Goal: Answer question/provide support

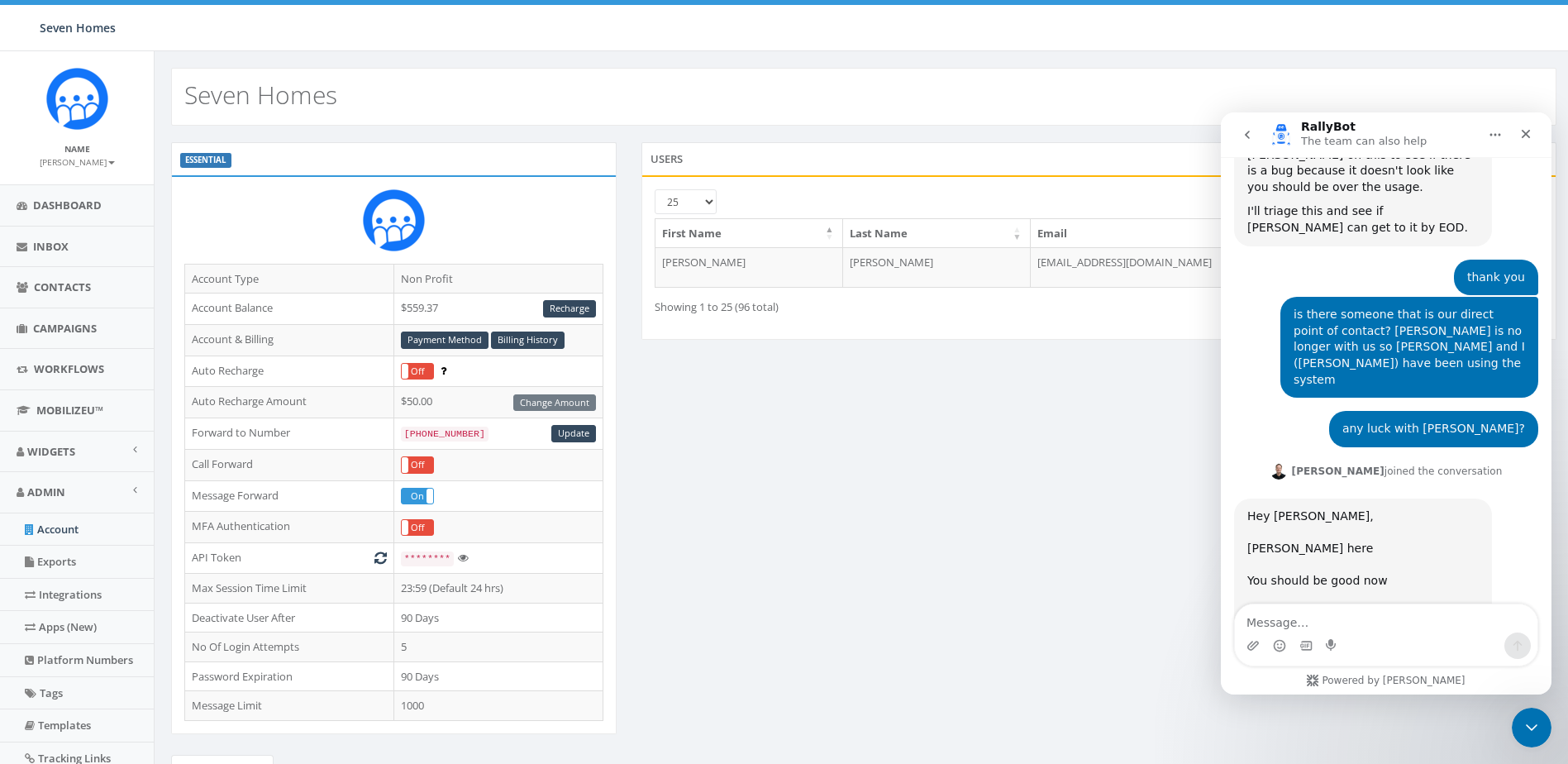
scroll to position [2304, 0]
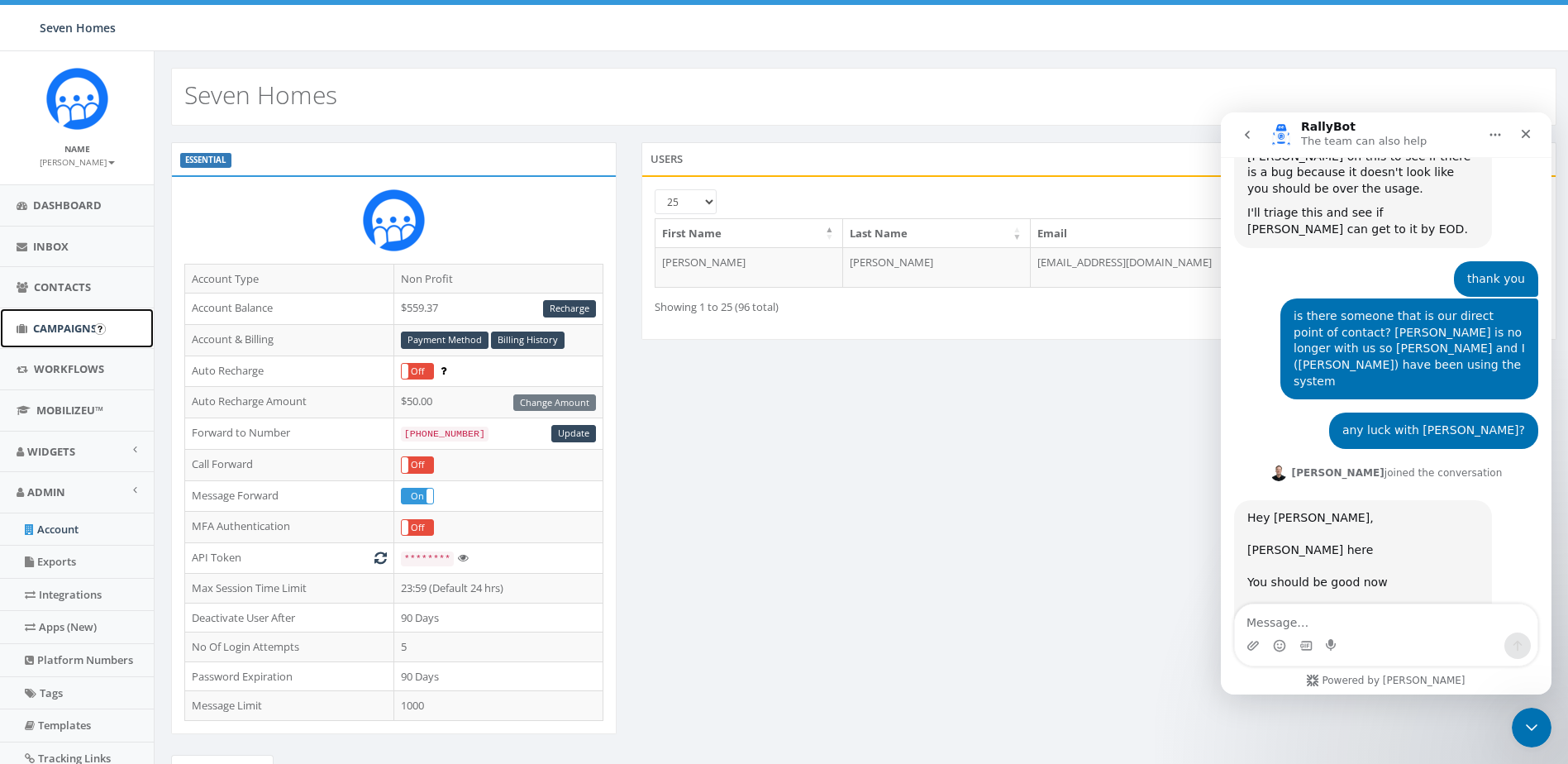
click at [60, 326] on span "Campaigns" at bounding box center [65, 328] width 64 height 15
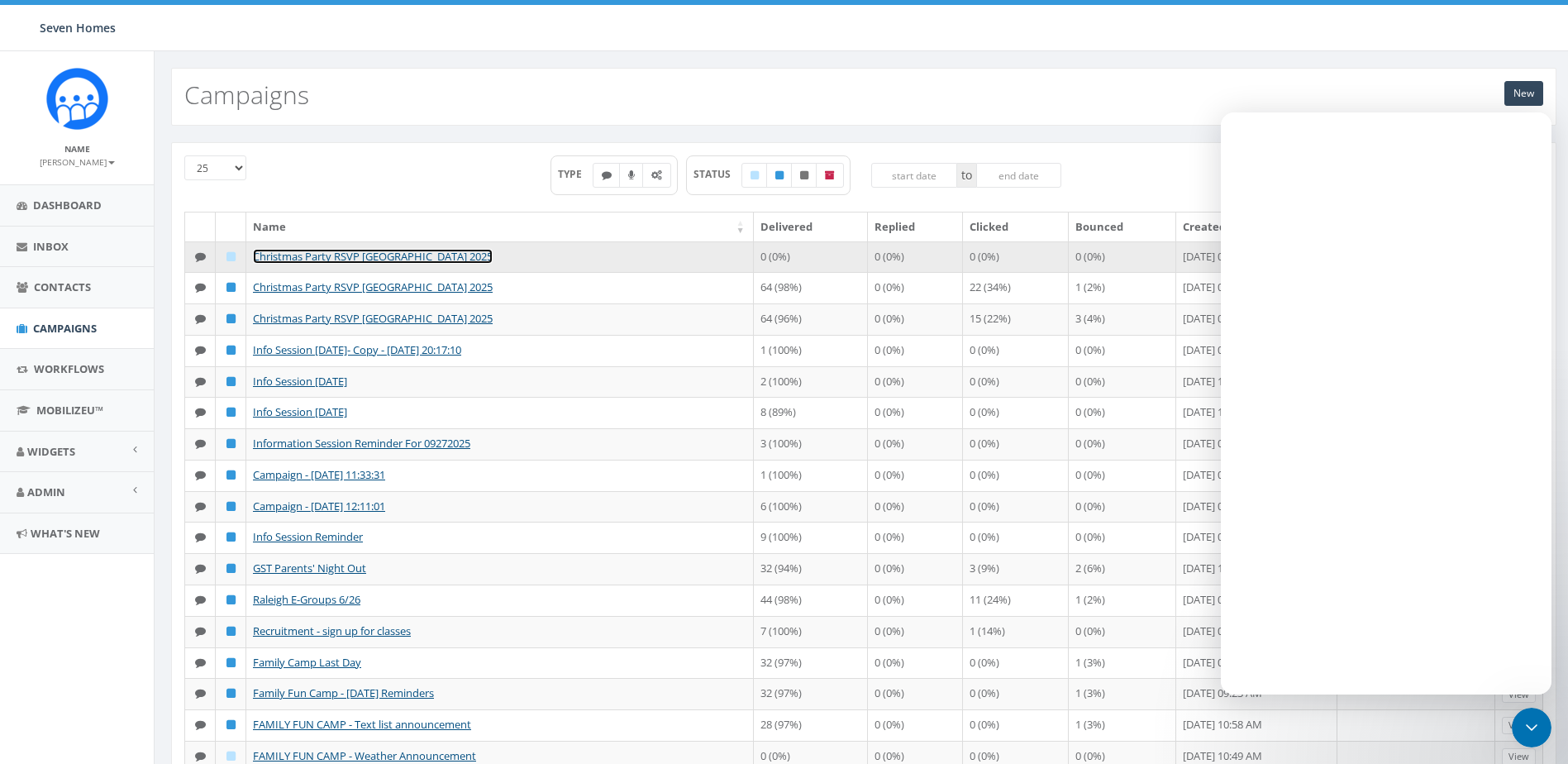
click at [403, 253] on link "Christmas Party RSVP [GEOGRAPHIC_DATA] 2025" at bounding box center [373, 256] width 240 height 15
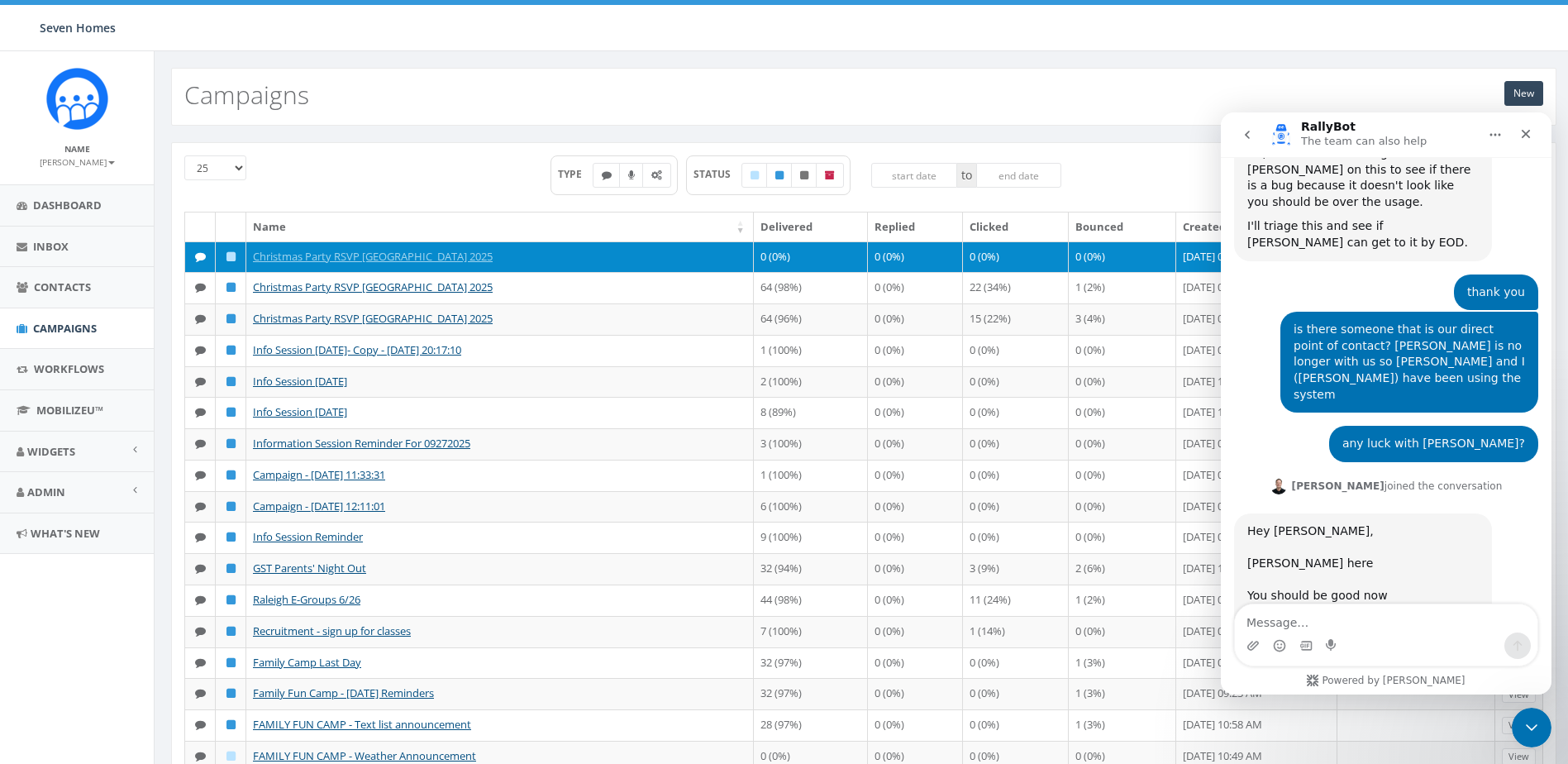
scroll to position [2304, 0]
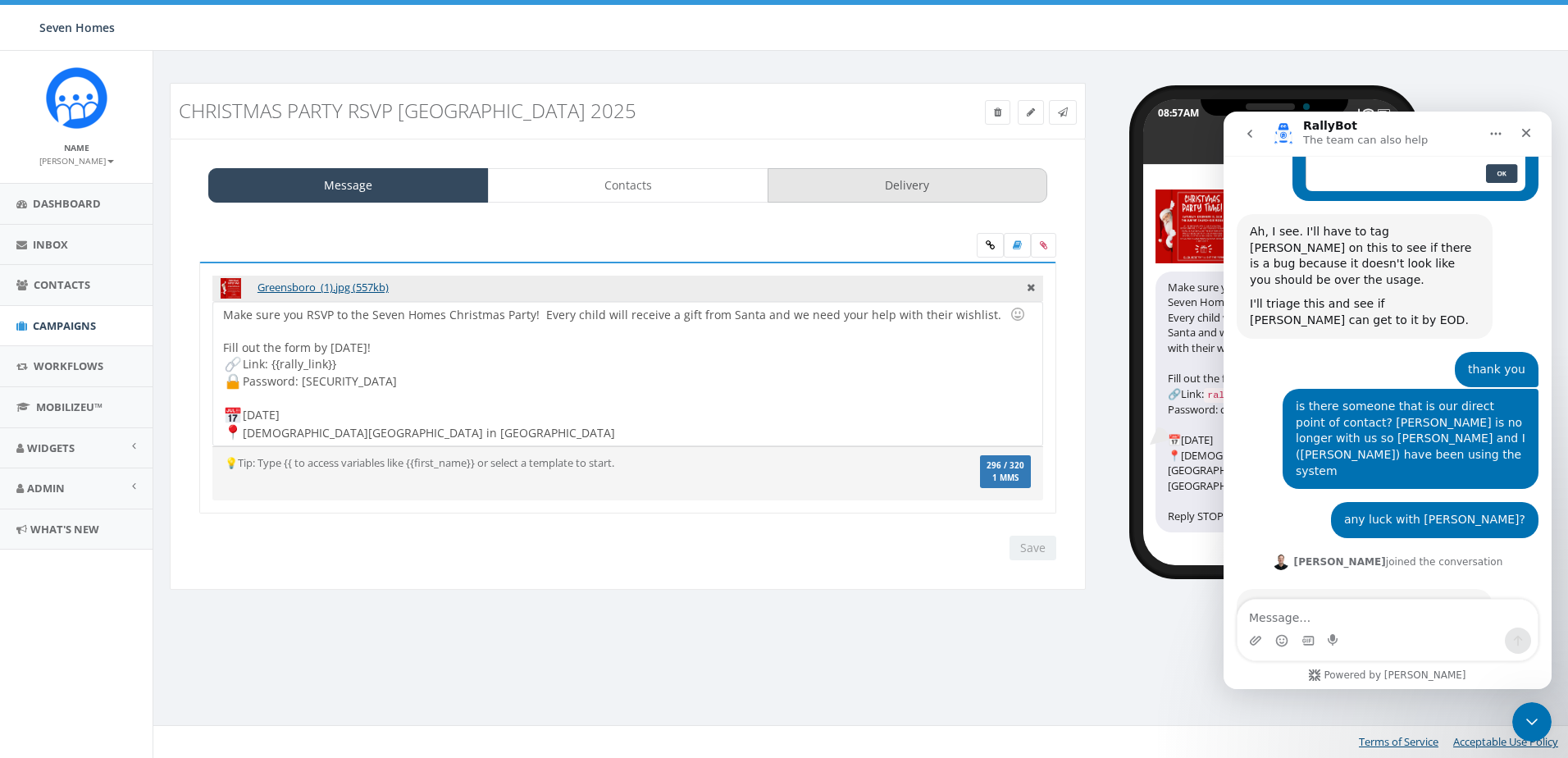
scroll to position [2286, 0]
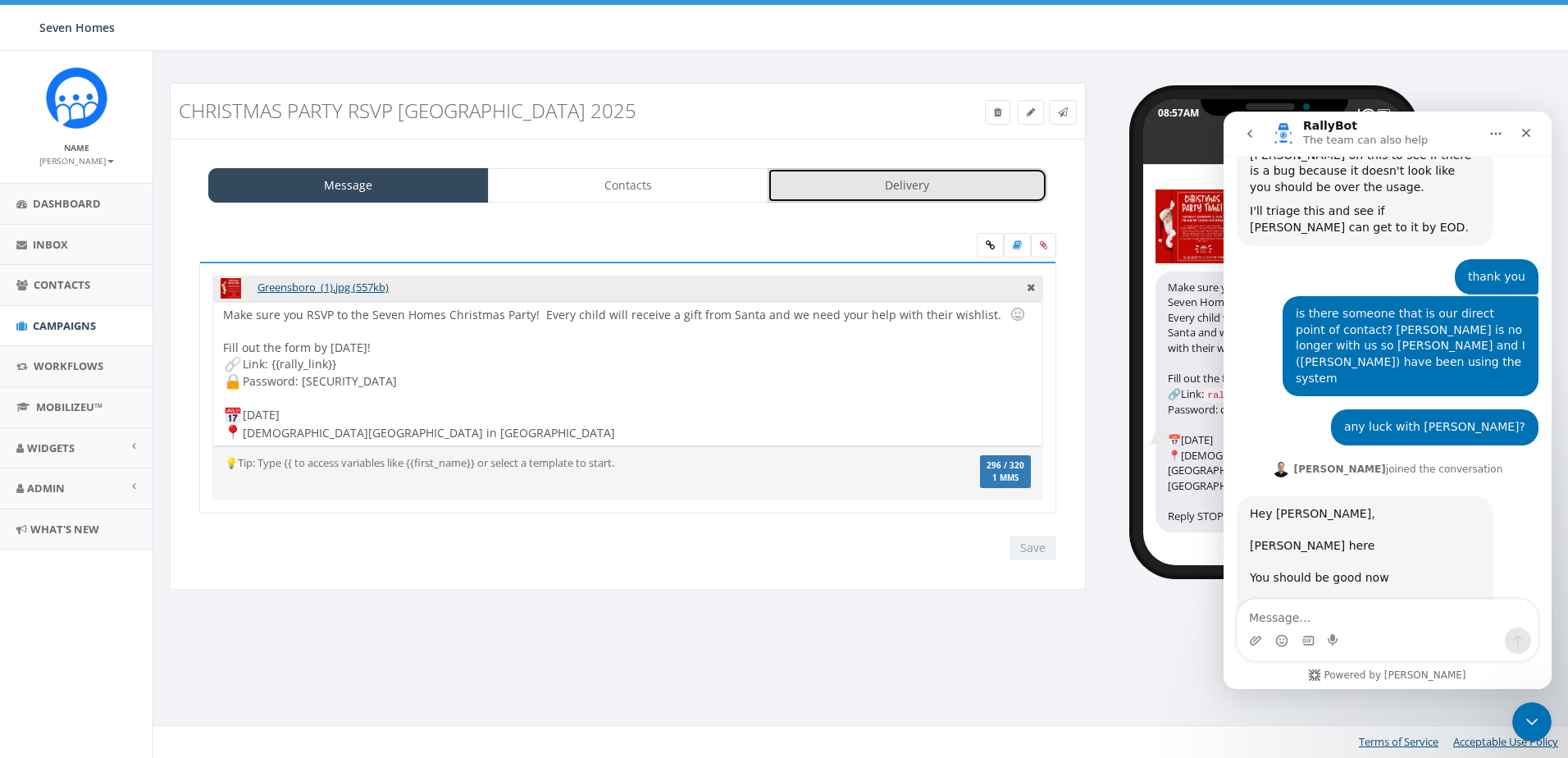
click at [896, 187] on link "Delivery" at bounding box center [908, 185] width 280 height 34
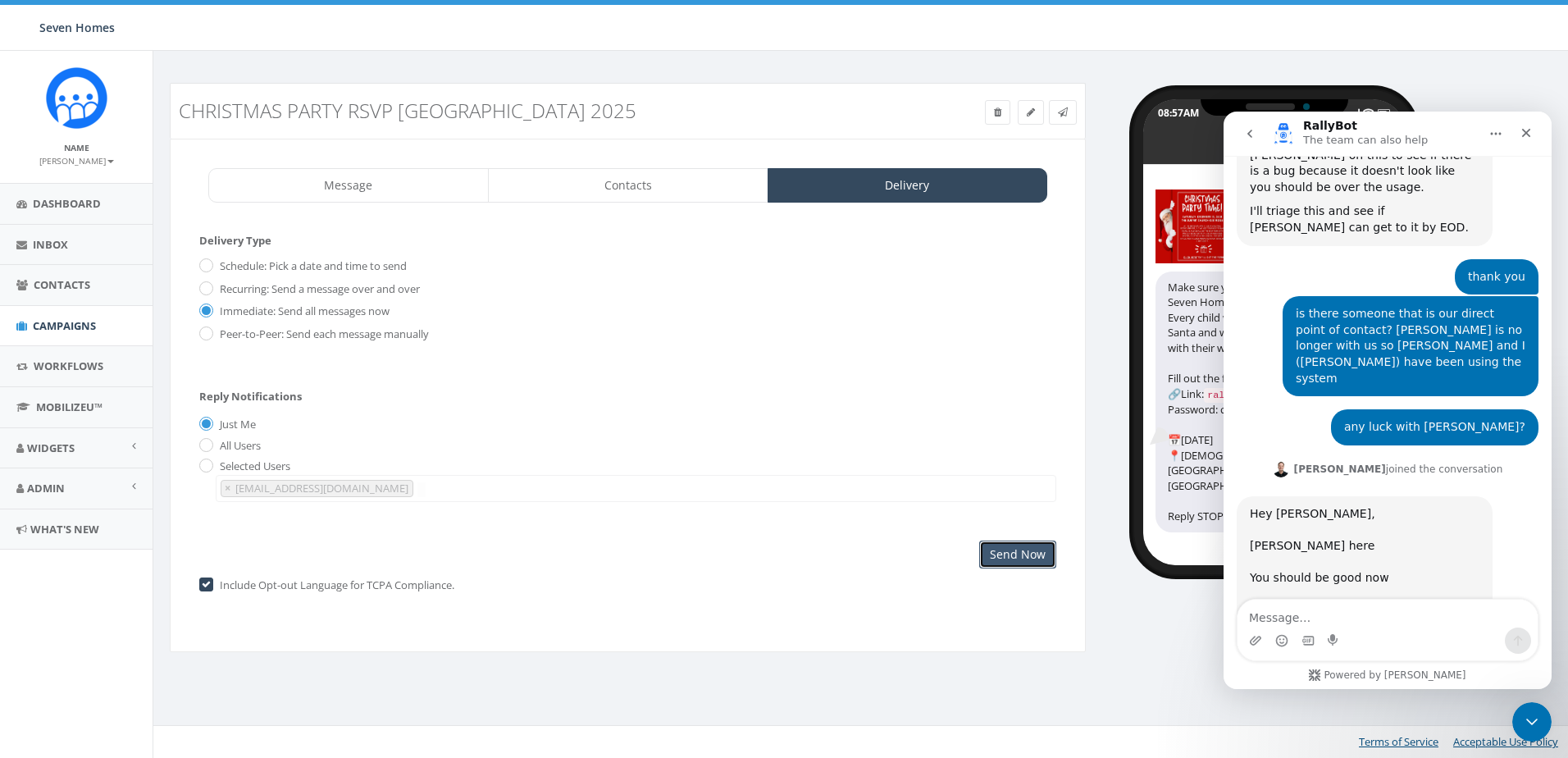
click at [1016, 555] on input "Send Now" at bounding box center [1017, 554] width 77 height 28
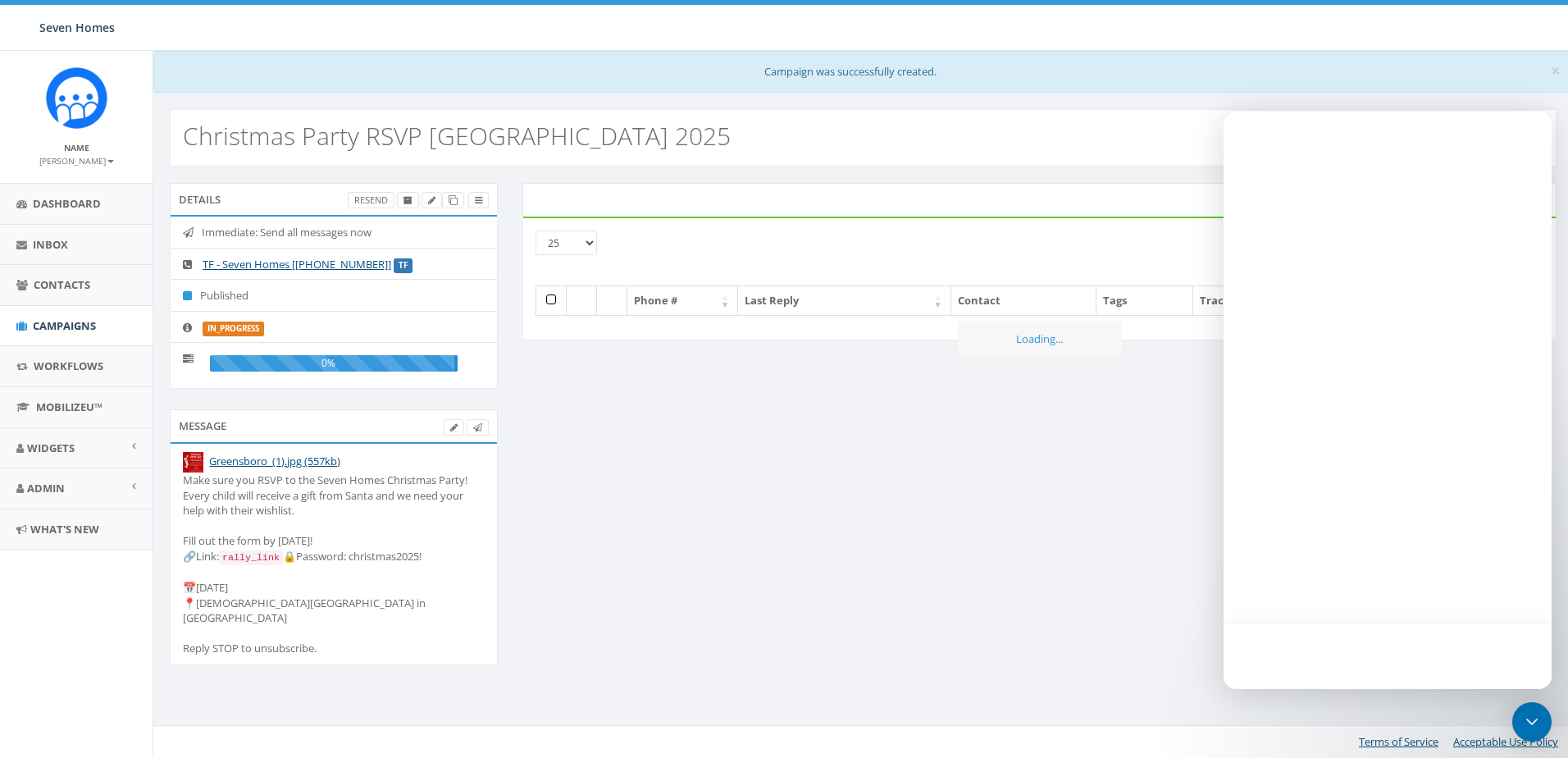
select select
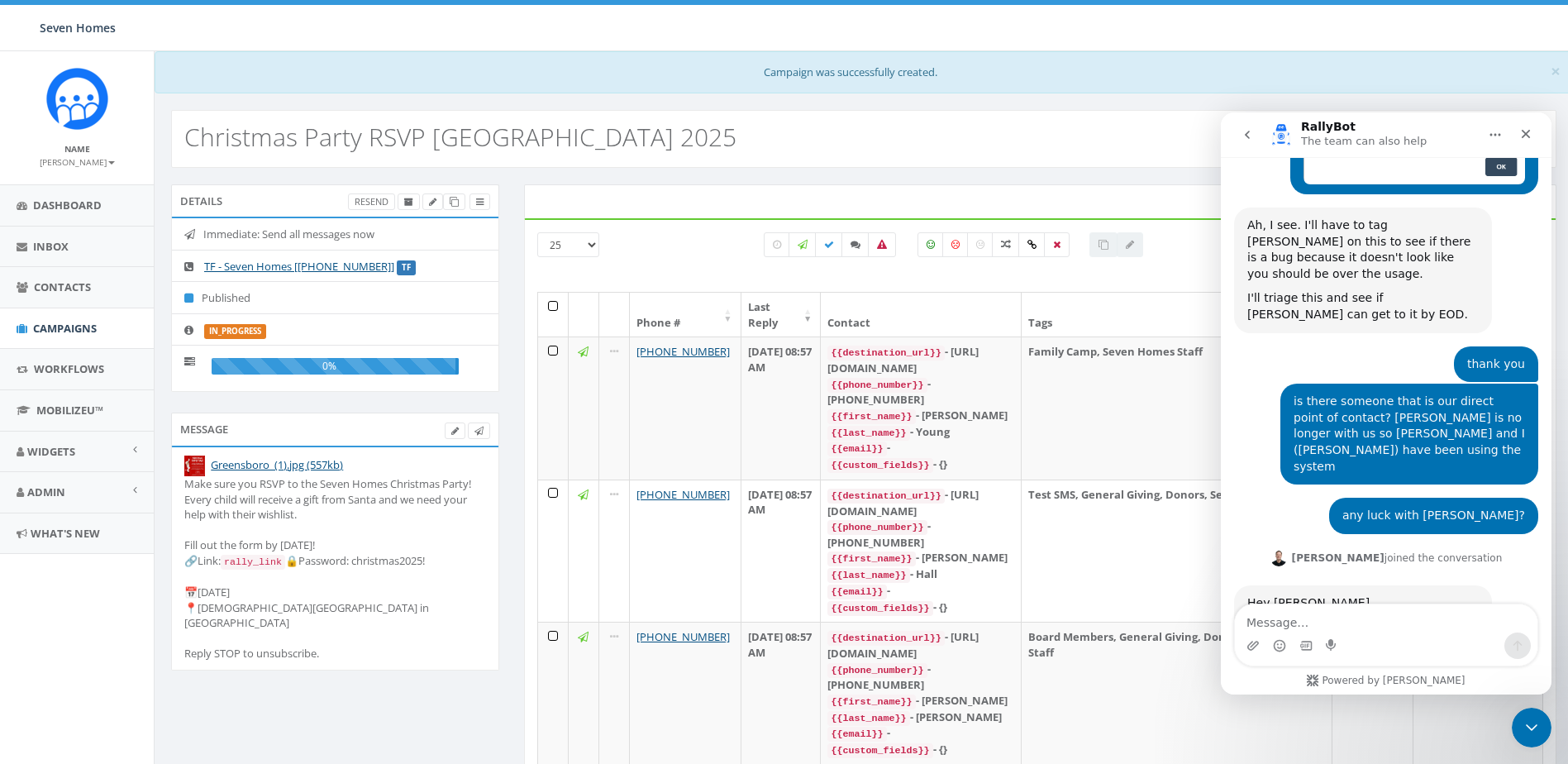
scroll to position [2304, 0]
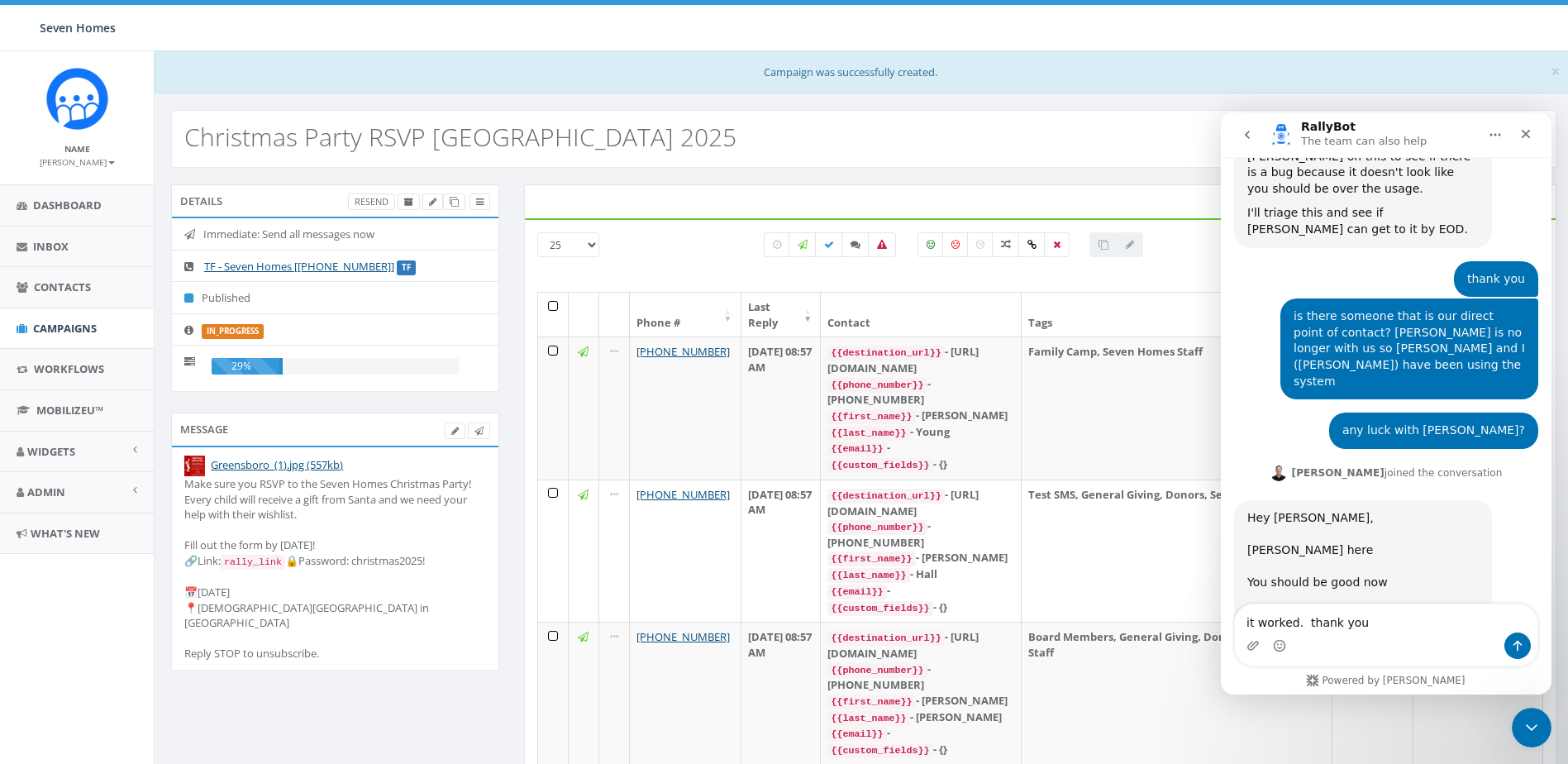
type textarea "it worked. thank you!"
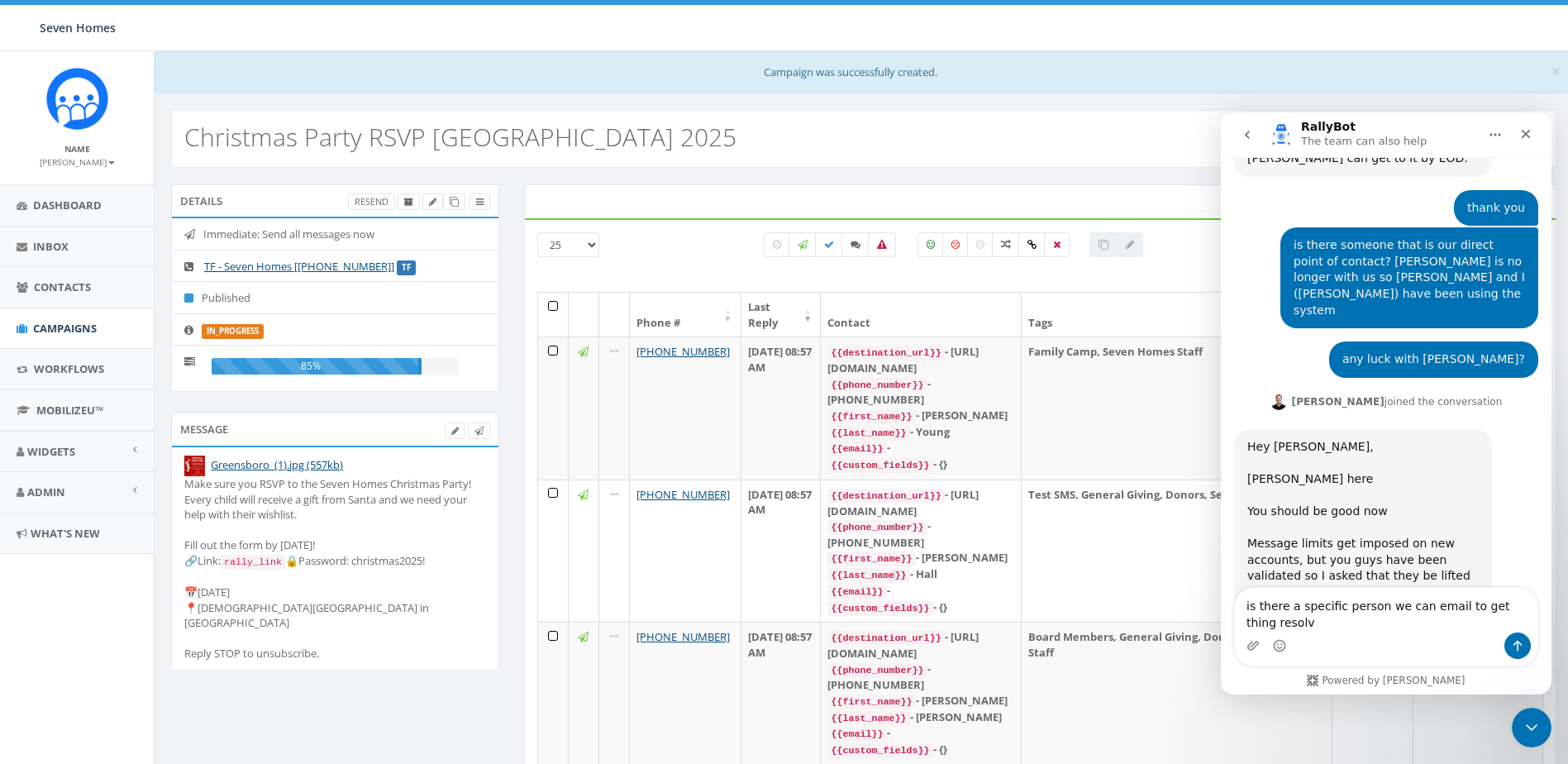
scroll to position [2391, 0]
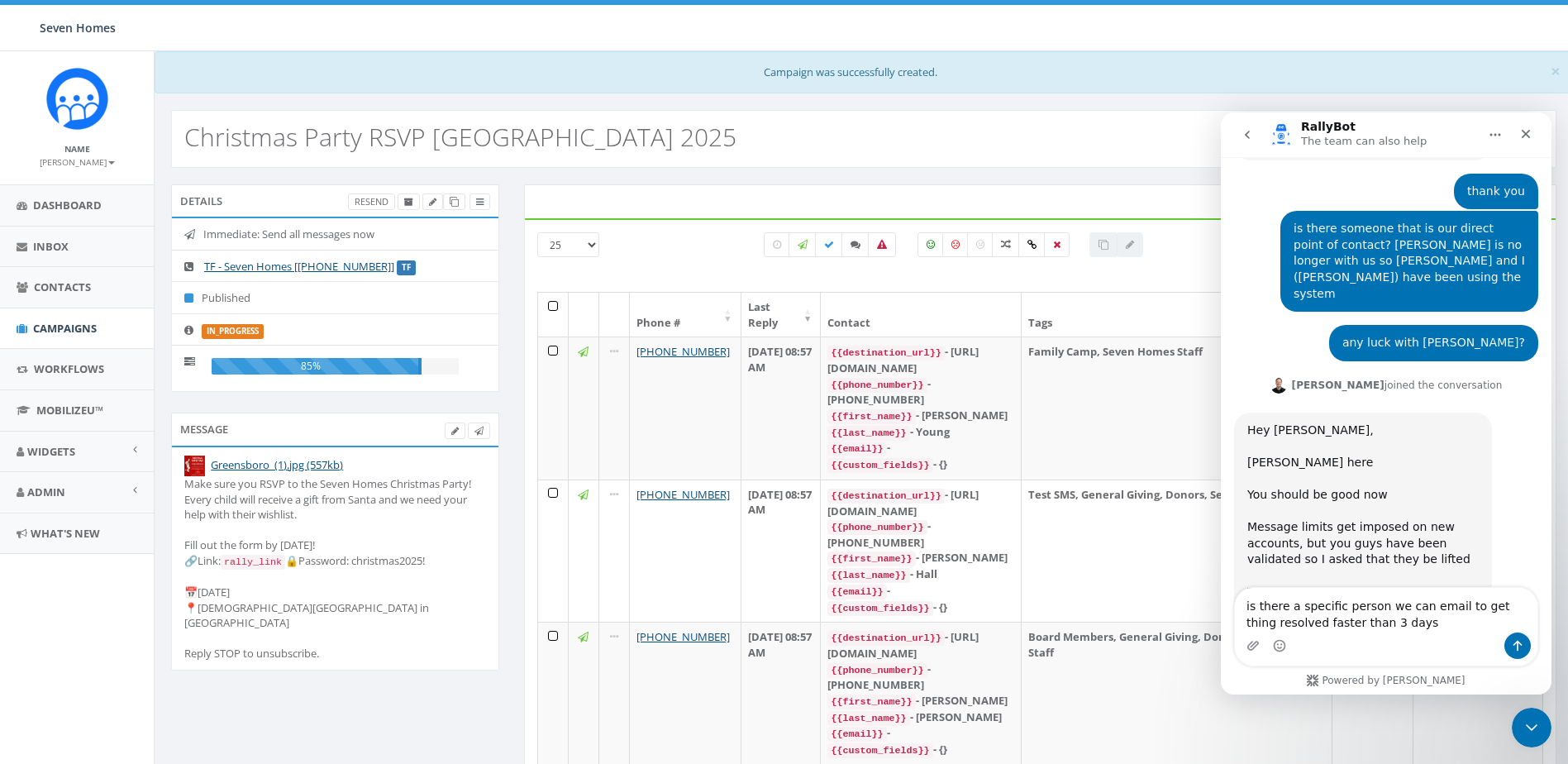
type textarea "is there a specific person we can email to get thing resolved faster than 3 day…"
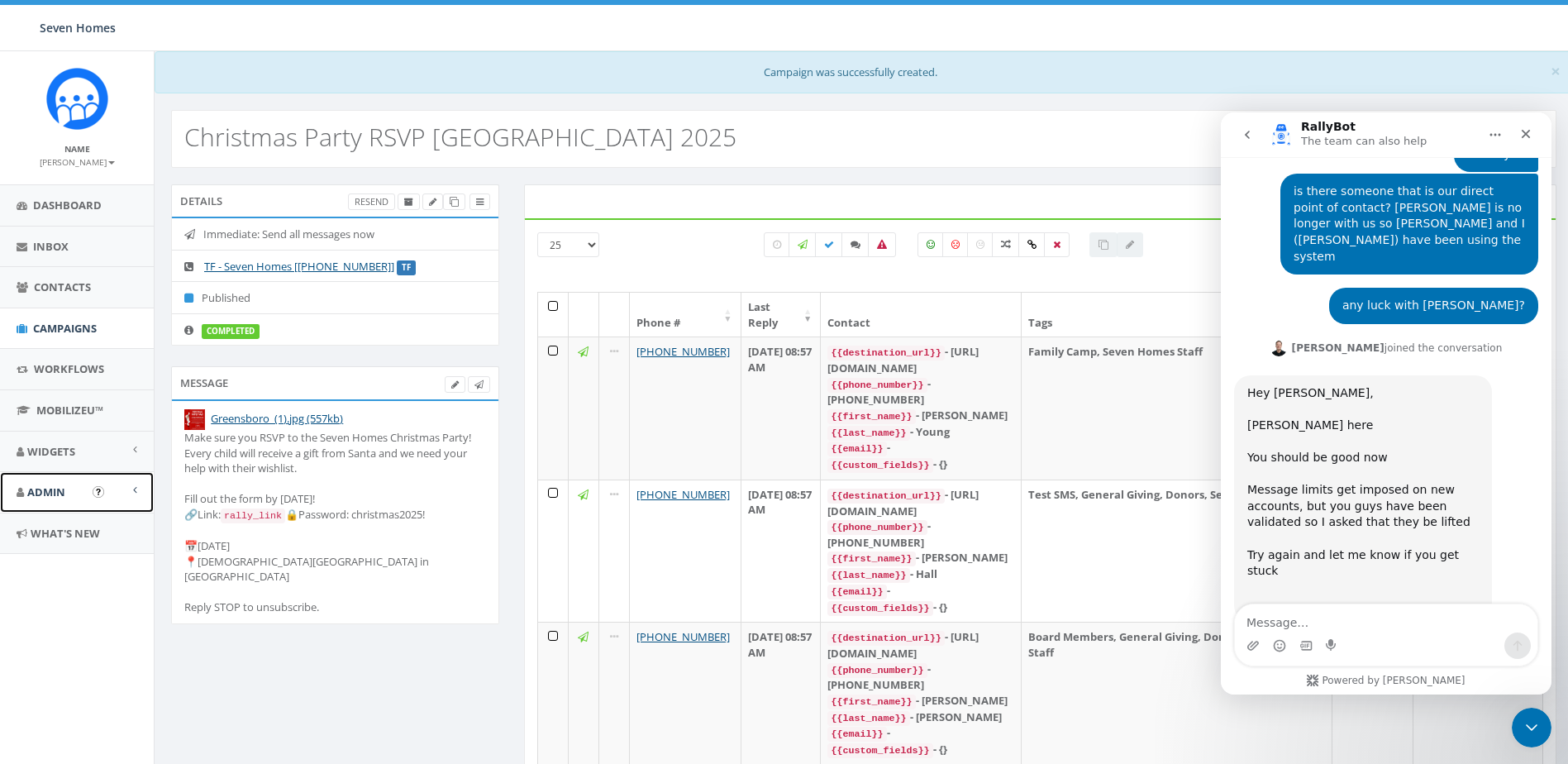
click at [76, 483] on link "Admin" at bounding box center [77, 492] width 154 height 40
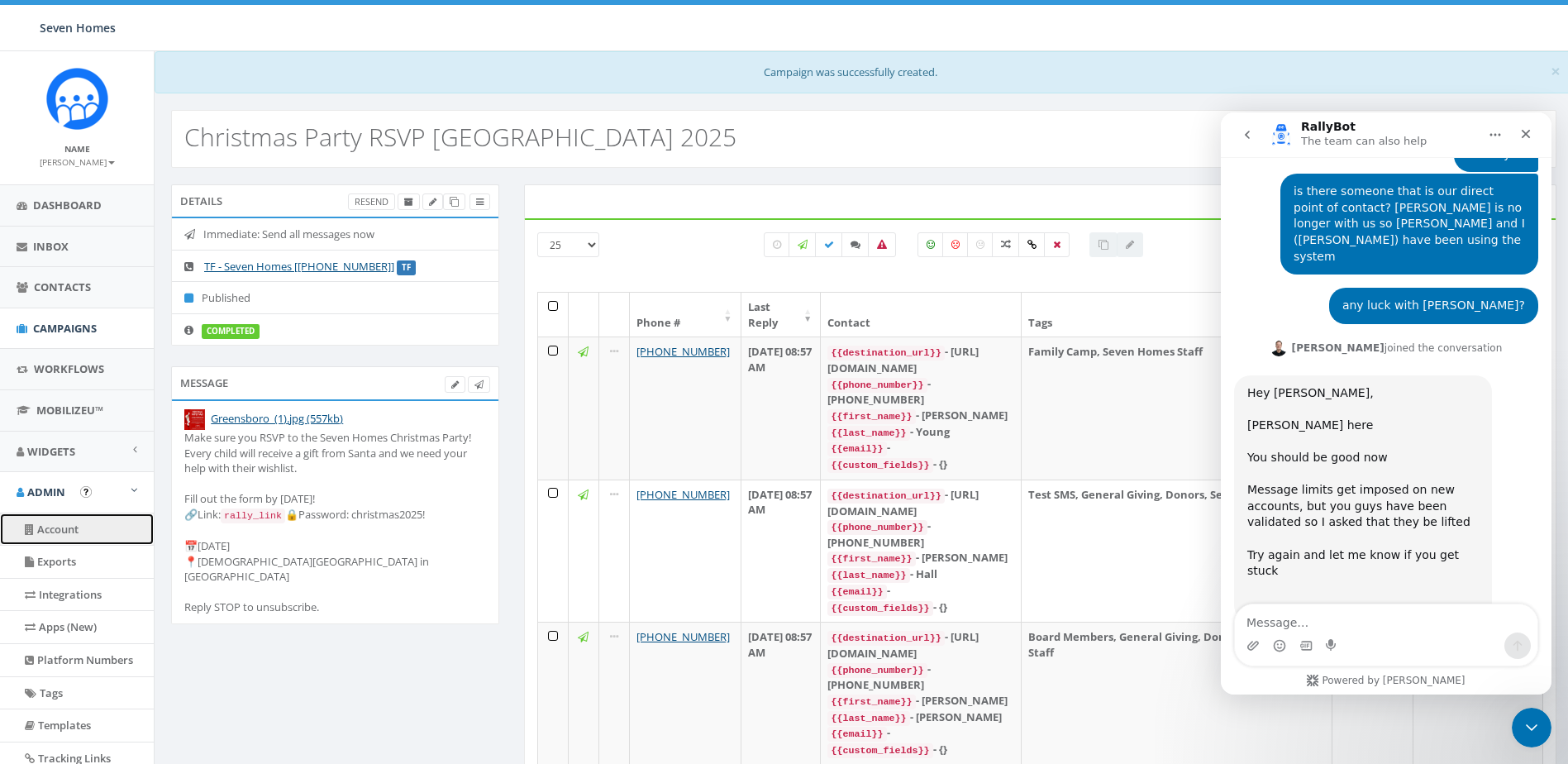
click at [81, 517] on link "Account" at bounding box center [77, 529] width 154 height 32
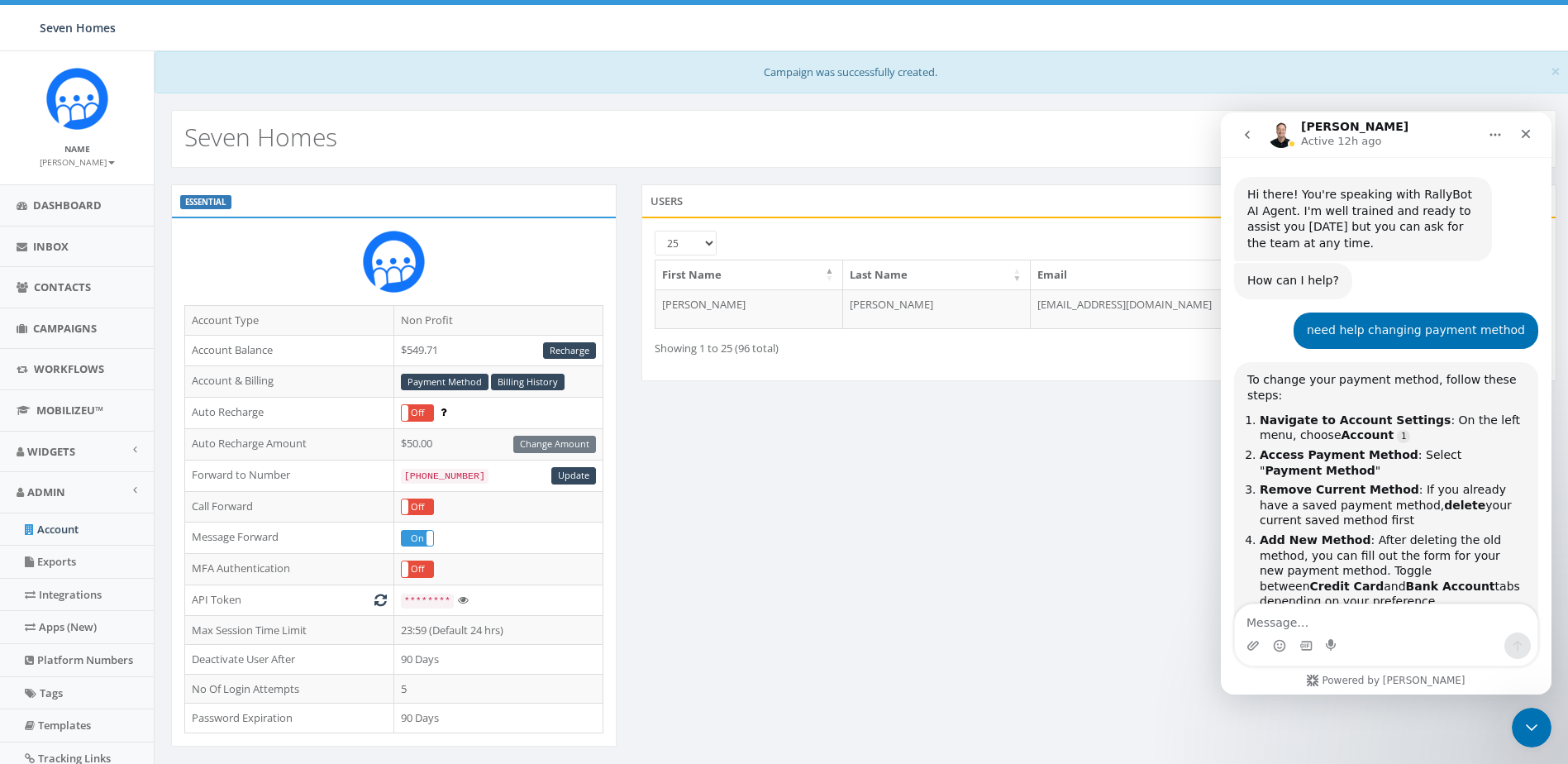
click at [774, 447] on div "ESSENTIAL Account Type Non Profit Account Balance $549.71 Recharge Account & Bi…" at bounding box center [863, 590] width 1409 height 811
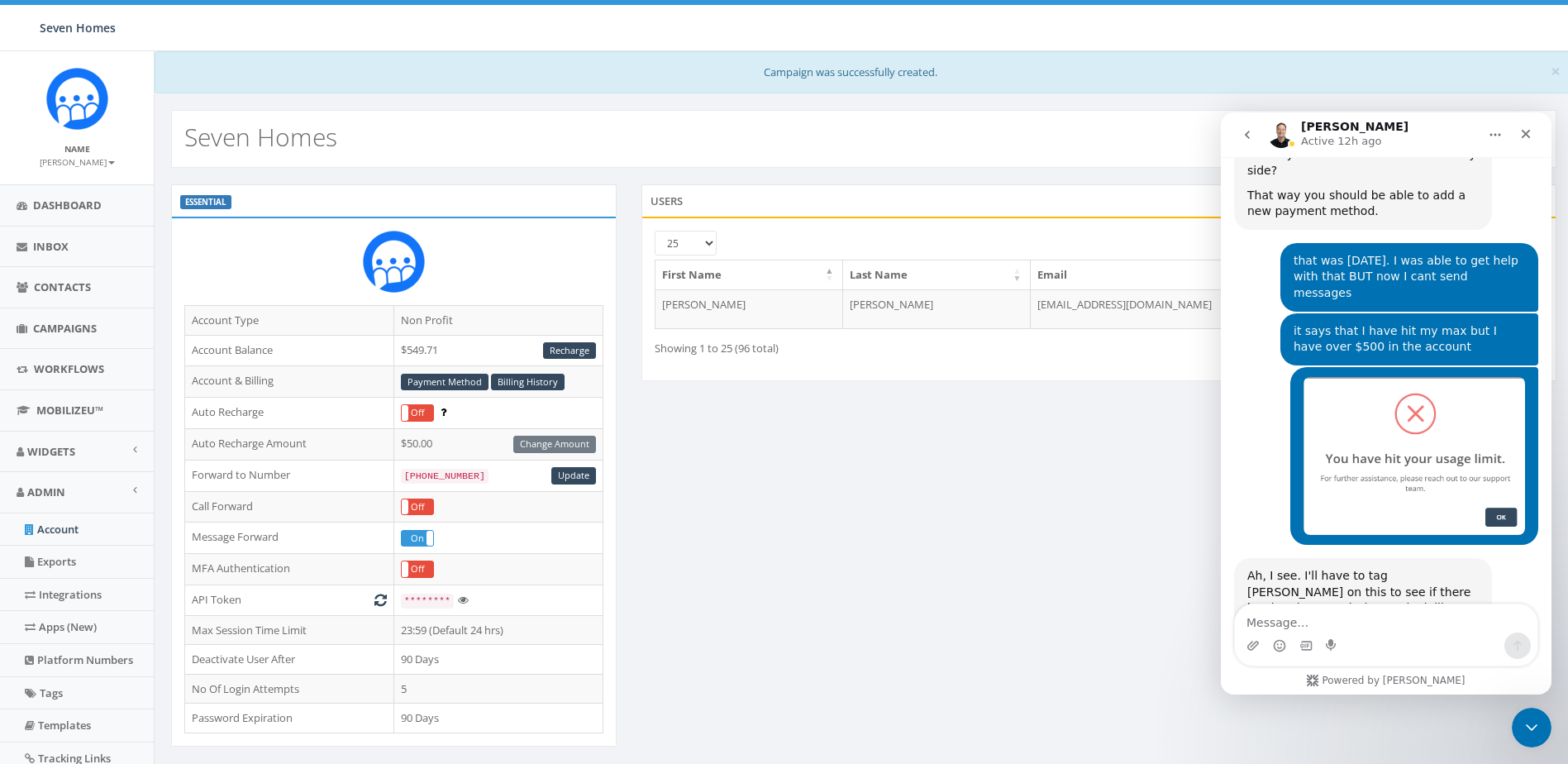
scroll to position [2429, 0]
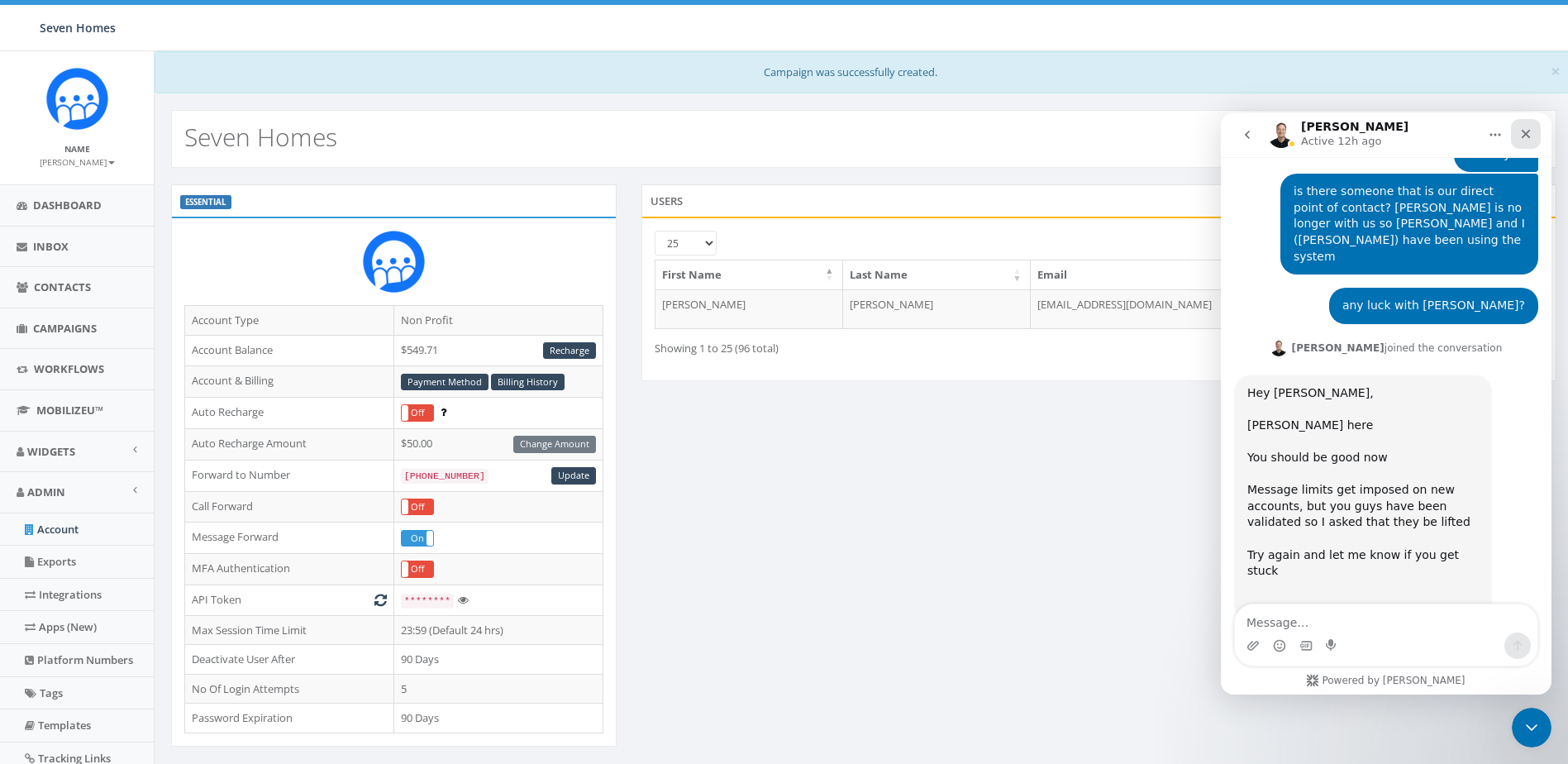
click at [1525, 133] on icon "Close" at bounding box center [1526, 134] width 9 height 9
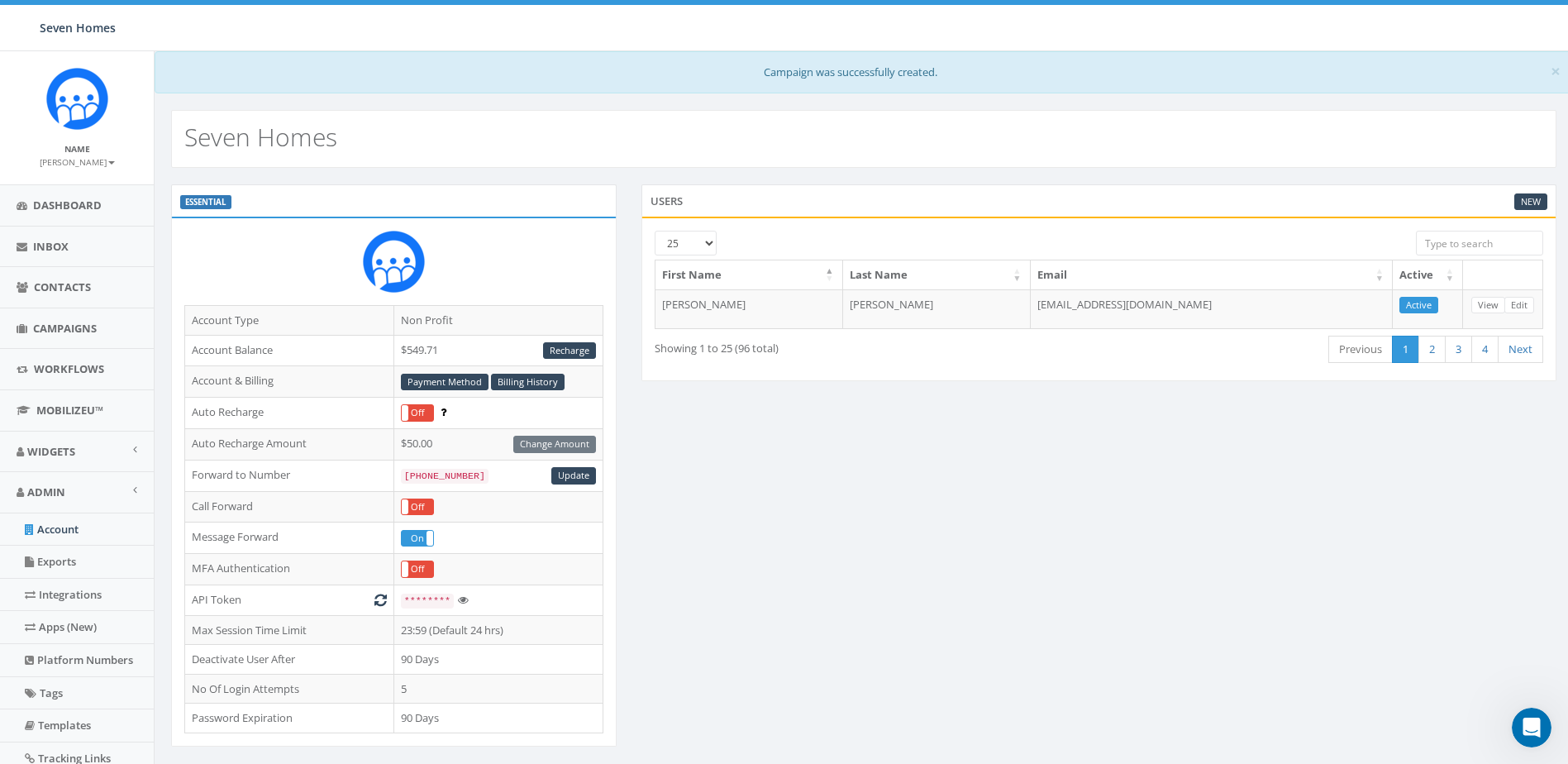
scroll to position [0, 0]
click at [1000, 493] on div "ESSENTIAL Account Type Non Profit Account Balance $549.71 Recharge Account & Bi…" at bounding box center [863, 590] width 1409 height 811
click at [1533, 711] on div "Open Intercom Messenger" at bounding box center [1529, 726] width 55 height 55
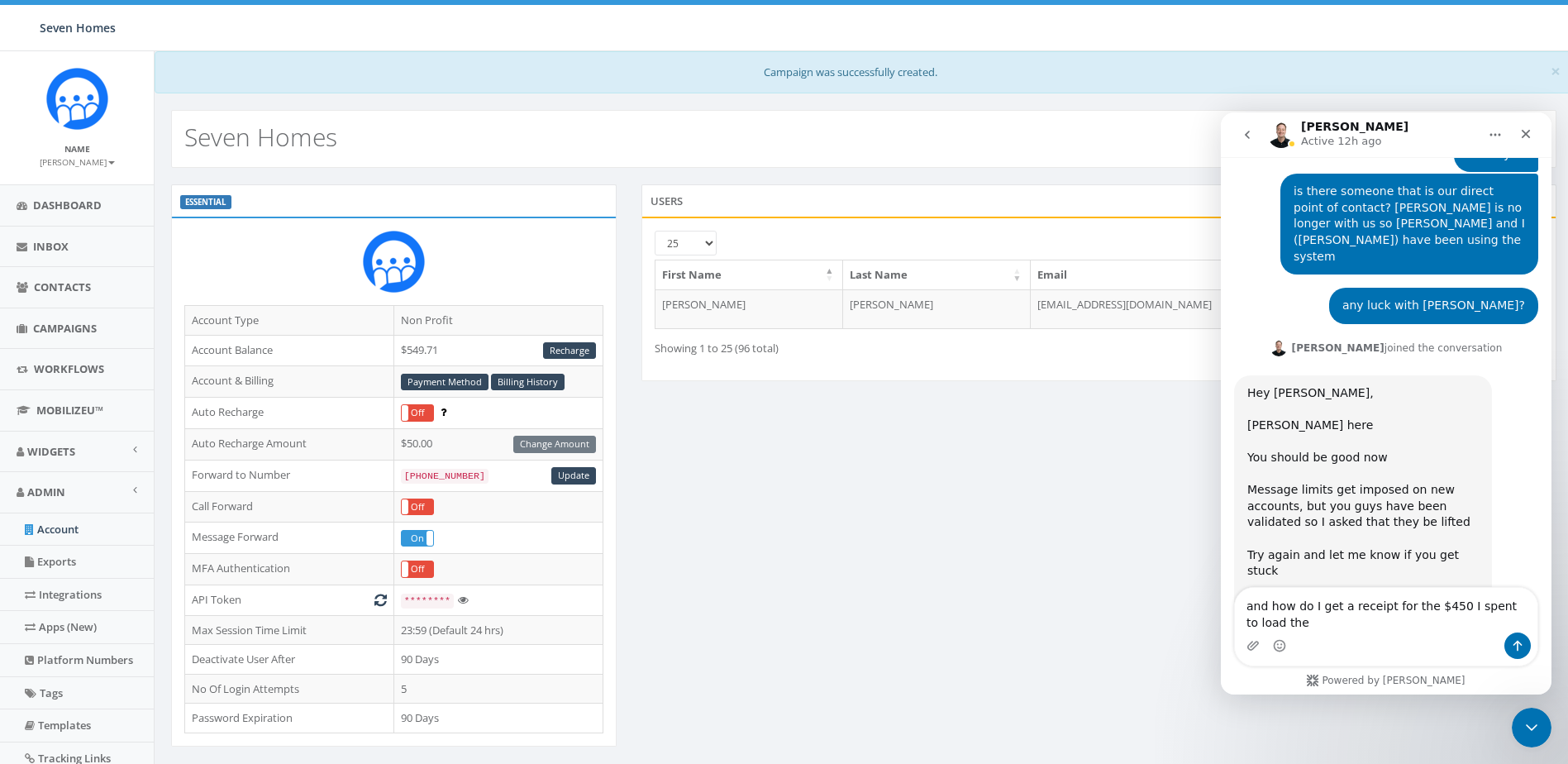
scroll to position [2445, 0]
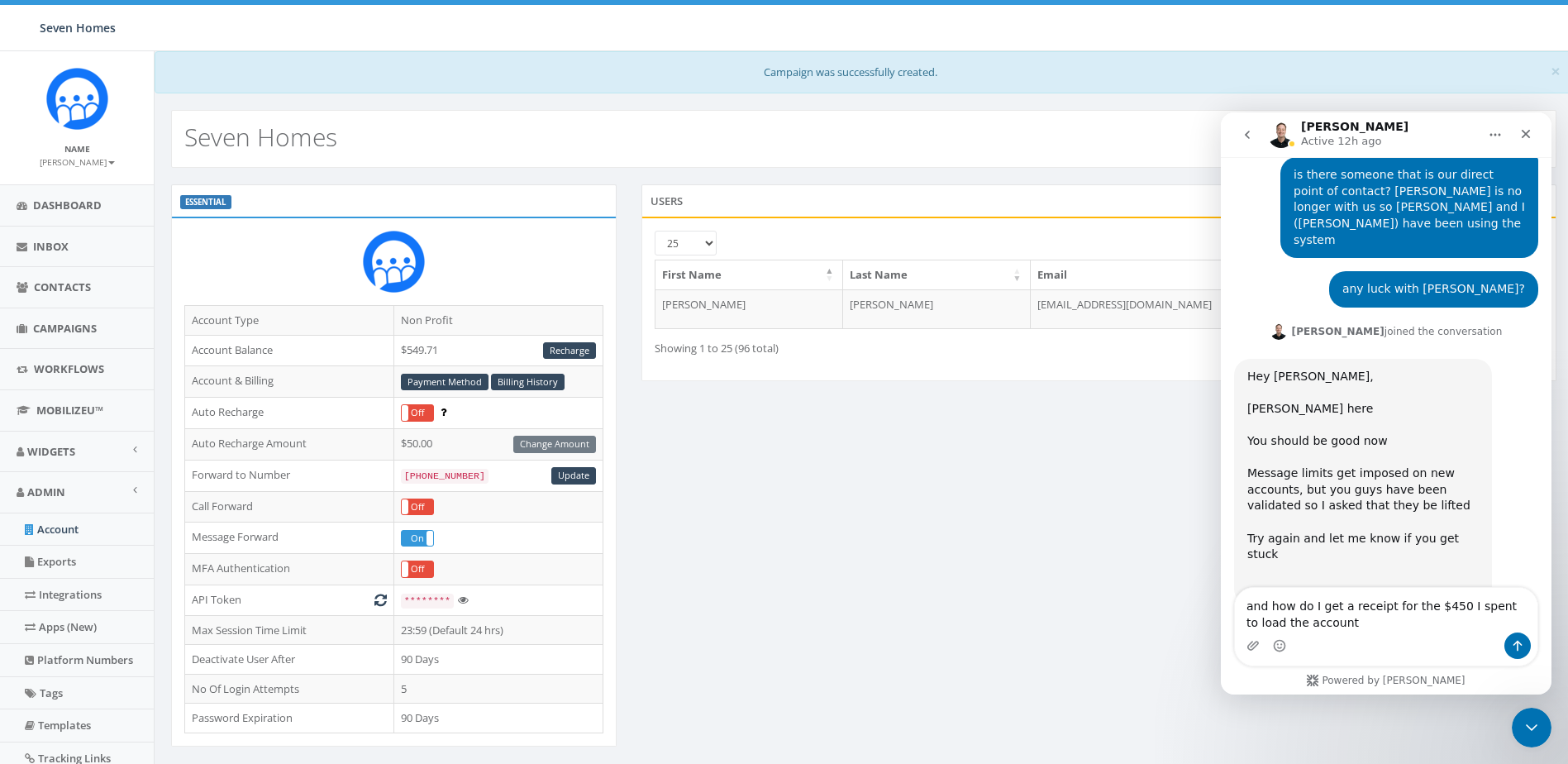
type textarea "and how do I get a receipt for the $450 I spent to load the account?"
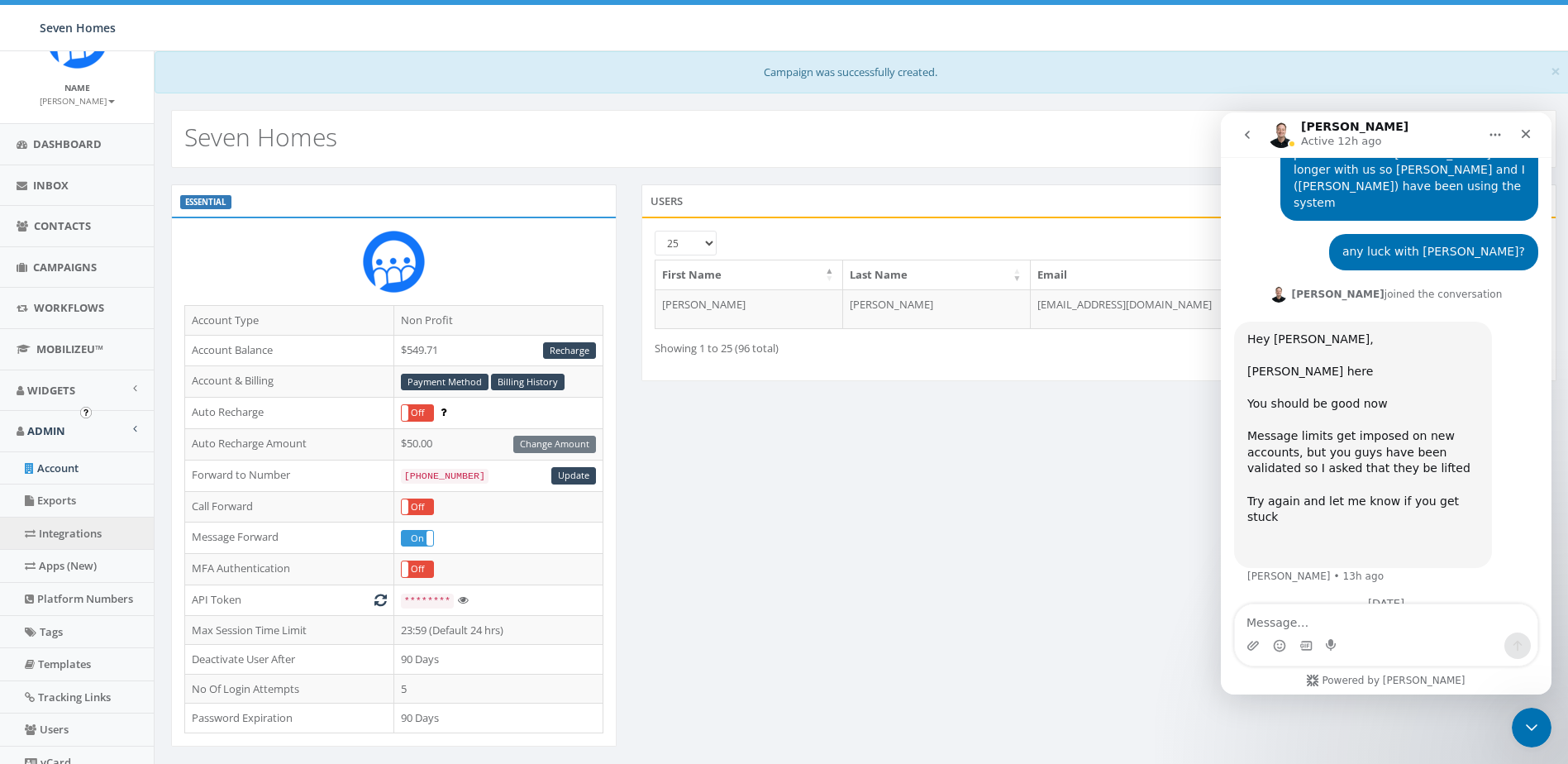
scroll to position [165, 0]
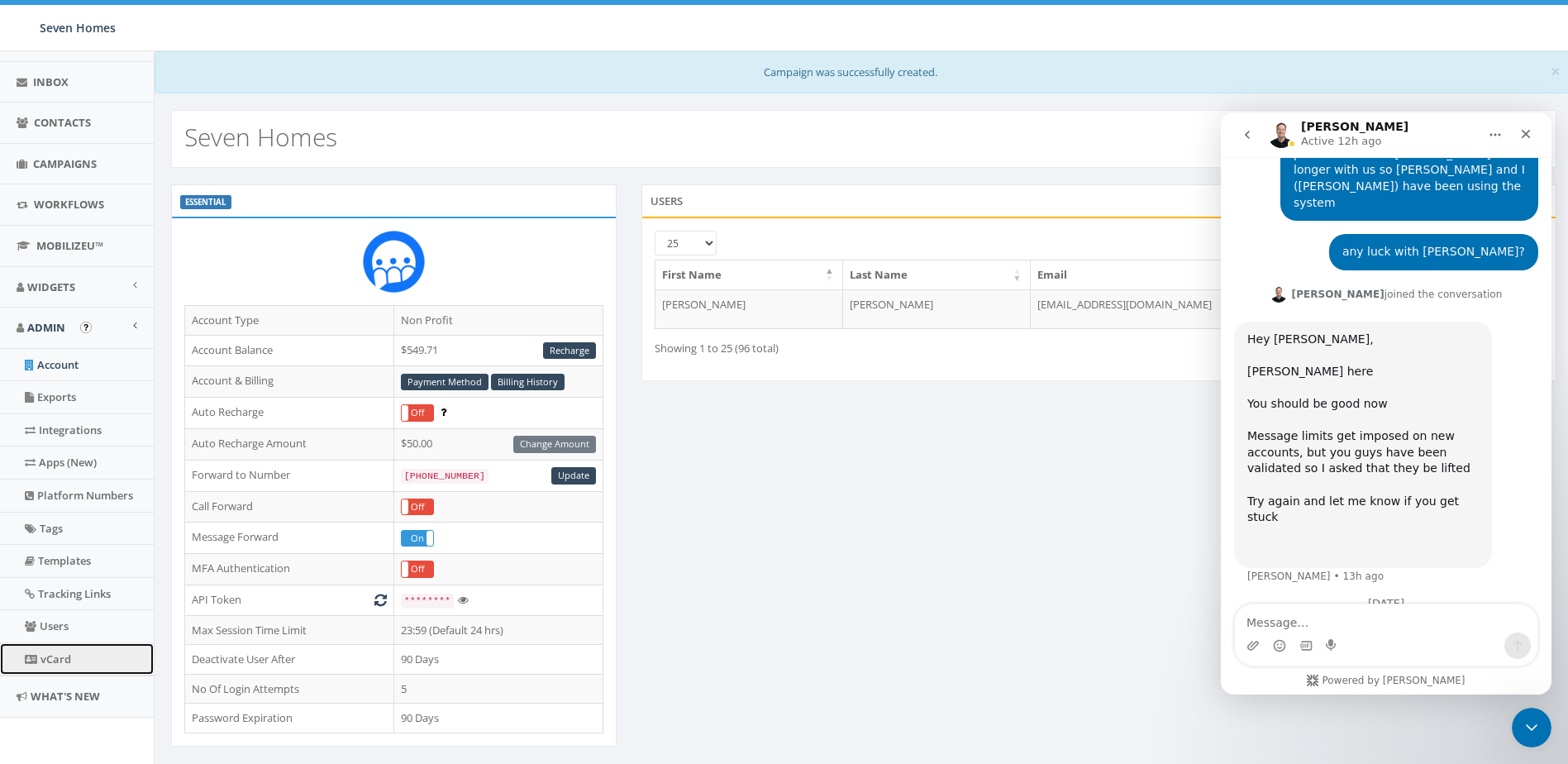
click at [46, 656] on link "vCard" at bounding box center [77, 659] width 154 height 32
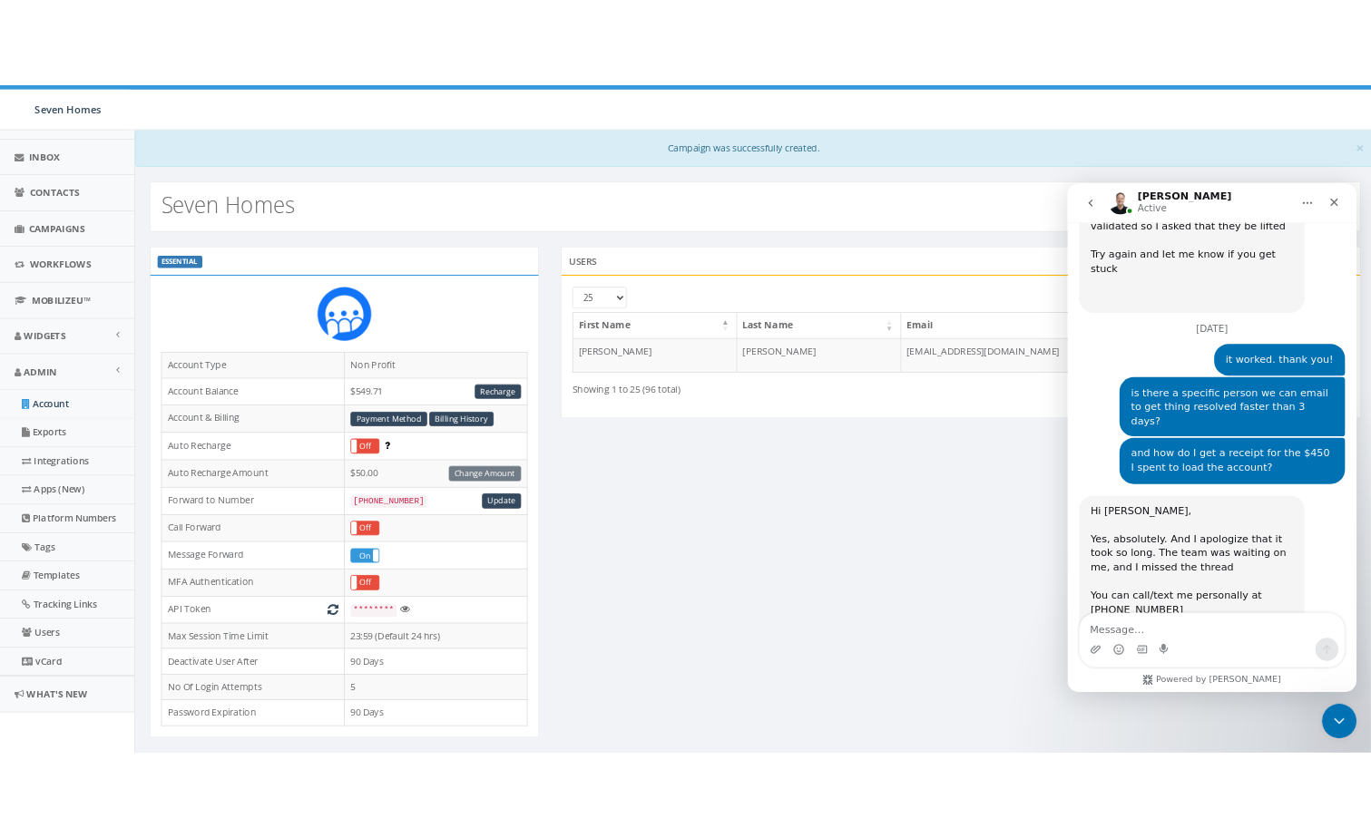
scroll to position [3144, 0]
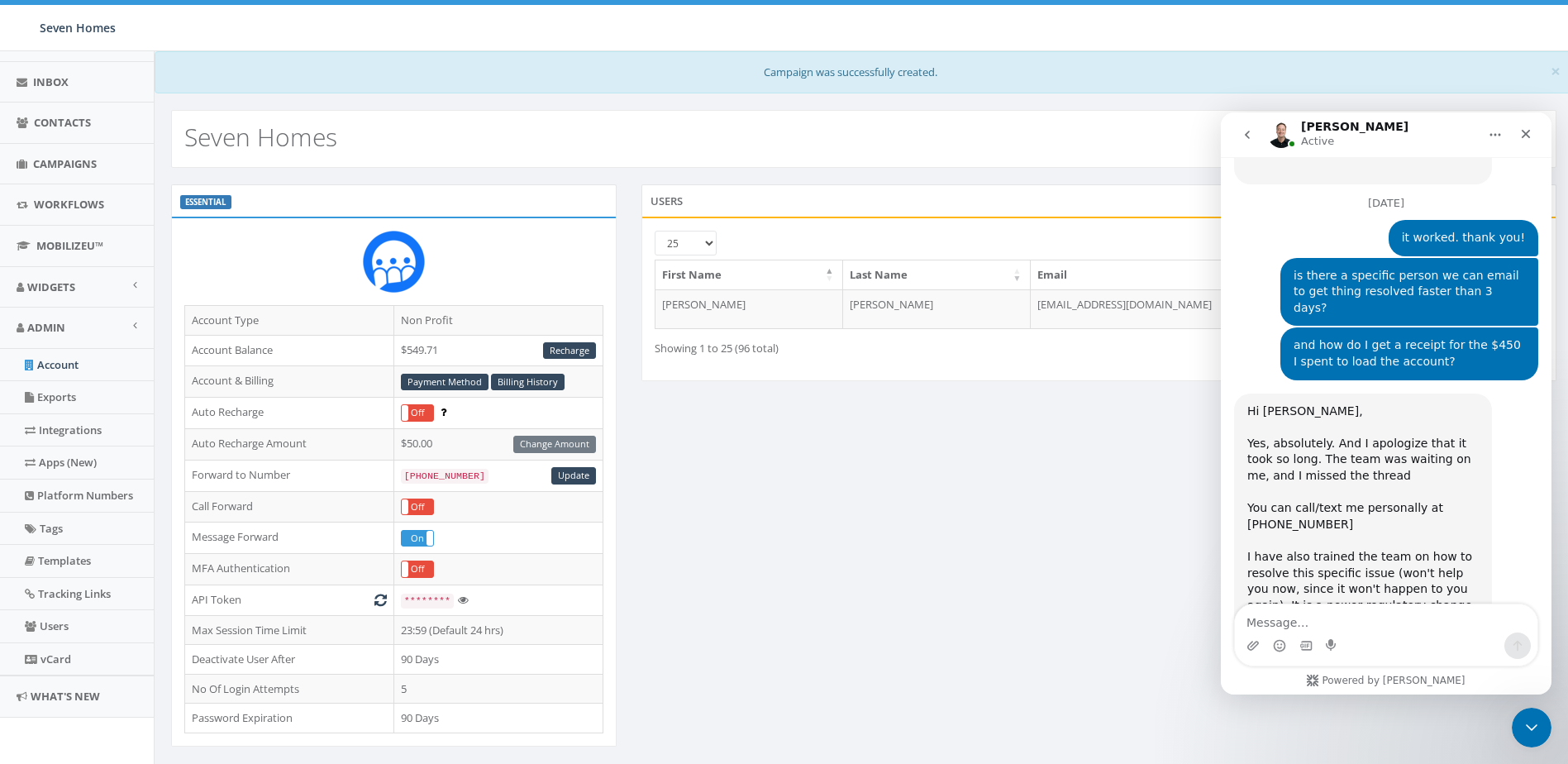
click at [1266, 736] on div "Receipt-26...7-7330.pdf" at bounding box center [1332, 744] width 137 height 17
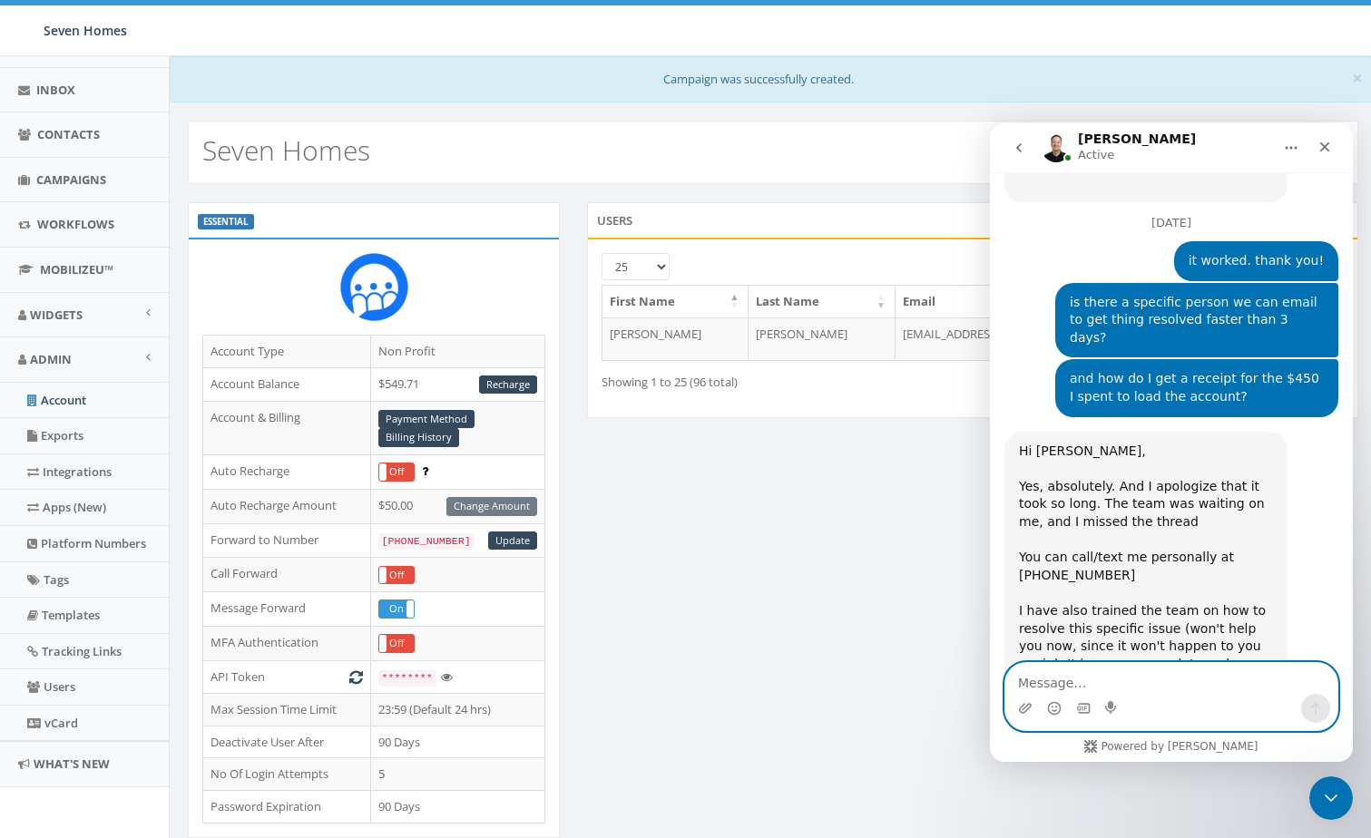
click at [1168, 693] on textarea "Message…" at bounding box center [1171, 678] width 332 height 31
type textarea "thank you. We appreciate it."
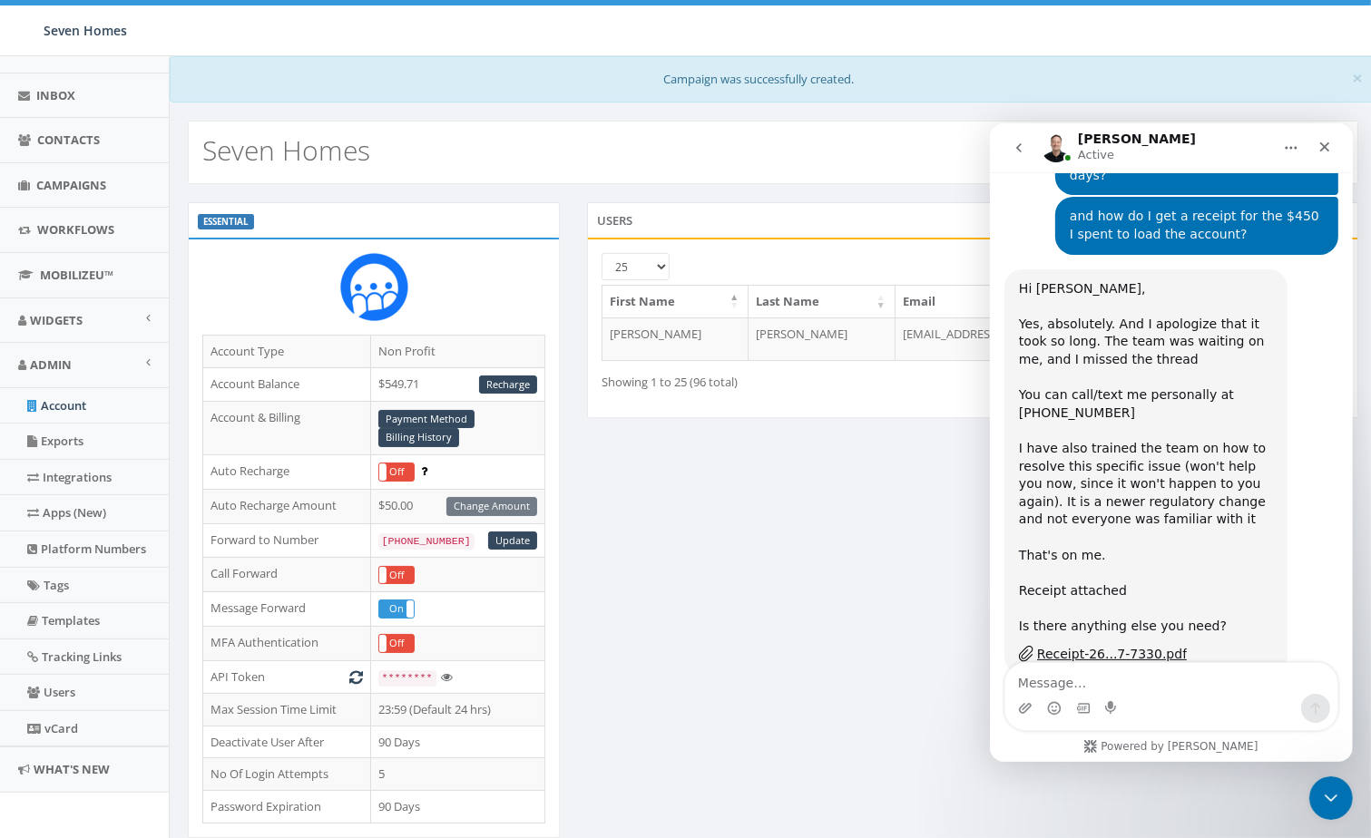
scroll to position [3305, 0]
